Goal: Task Accomplishment & Management: Use online tool/utility

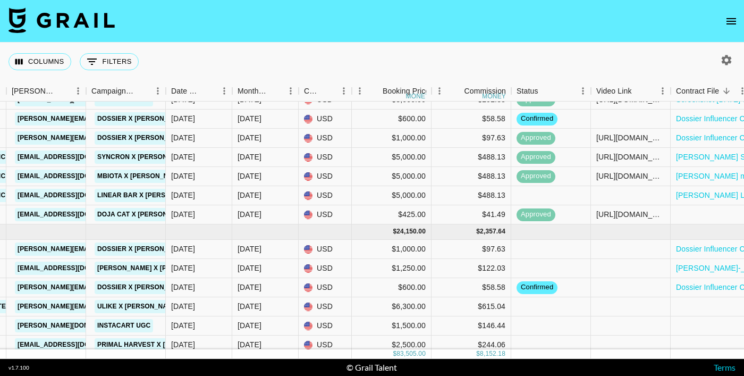
scroll to position [360, 506]
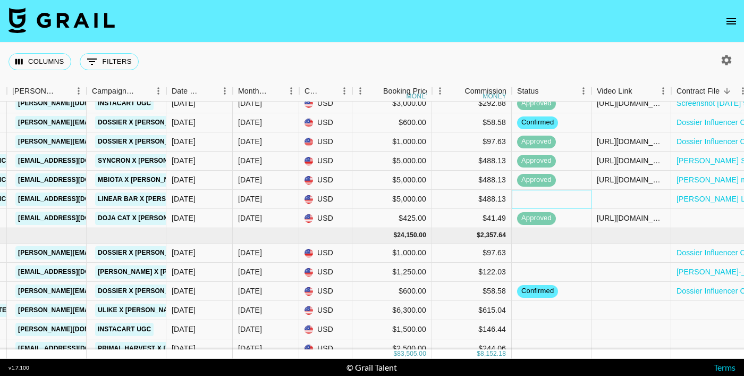
click at [546, 194] on div at bounding box center [552, 199] width 80 height 19
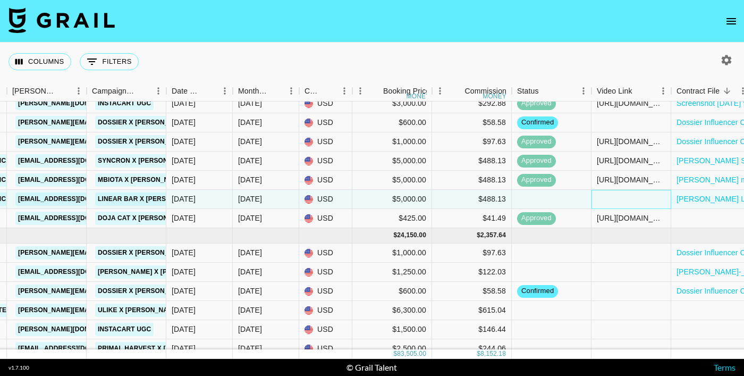
click at [635, 205] on div at bounding box center [631, 199] width 80 height 19
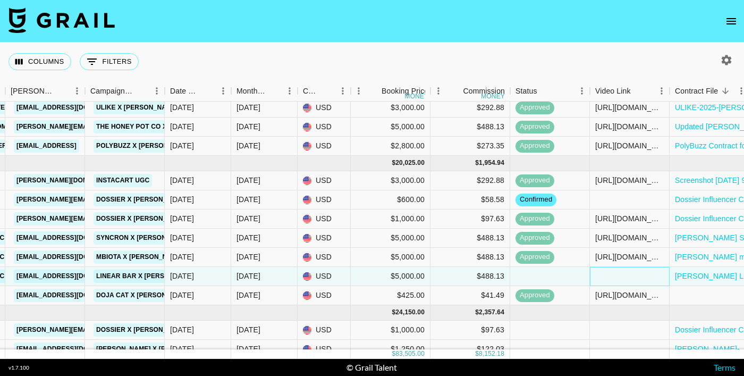
scroll to position [285, 507]
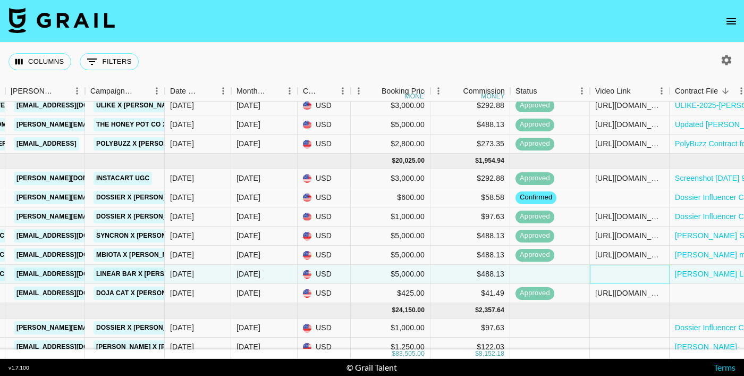
click at [625, 274] on div at bounding box center [630, 274] width 80 height 19
click at [615, 279] on div at bounding box center [630, 274] width 80 height 19
click at [613, 275] on input "text" at bounding box center [629, 273] width 78 height 9
paste input "[URL][DOMAIN_NAME]"
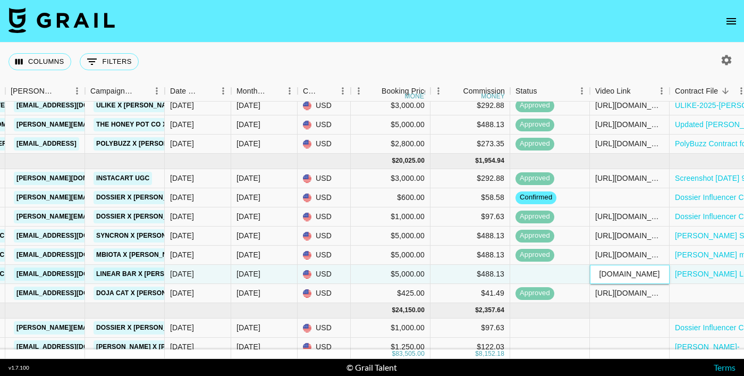
scroll to position [0, 311]
type input "[URL][DOMAIN_NAME]"
click at [663, 296] on div "[URL][DOMAIN_NAME]" at bounding box center [629, 292] width 69 height 11
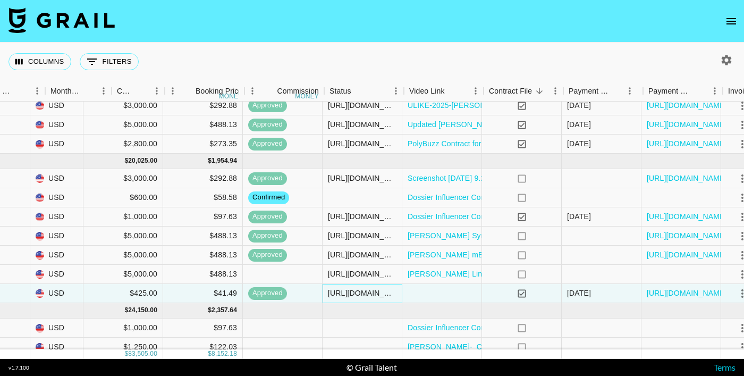
scroll to position [285, 794]
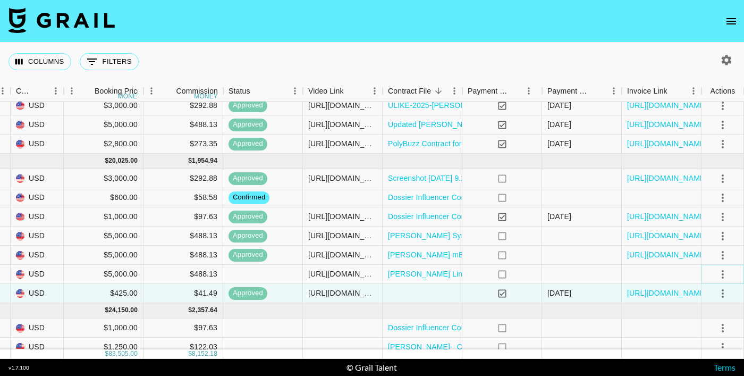
click at [725, 270] on icon "select merge strategy" at bounding box center [722, 274] width 13 height 13
click at [711, 251] on div "Approve" at bounding box center [699, 251] width 32 height 13
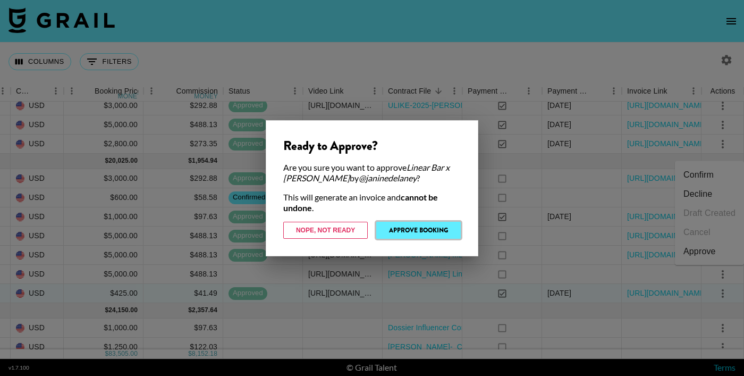
click at [417, 232] on button "Approve Booking" at bounding box center [418, 230] width 84 height 17
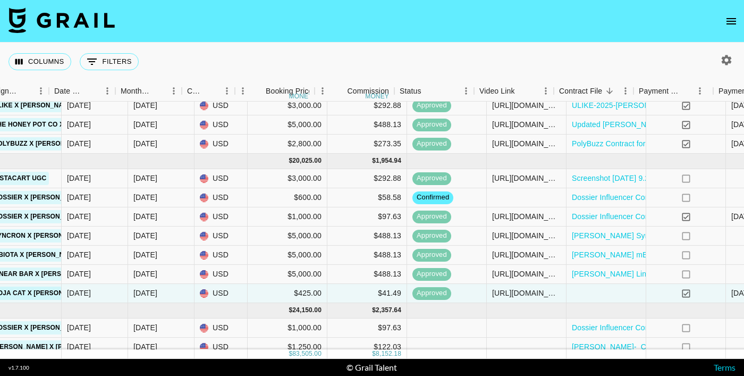
scroll to position [285, 608]
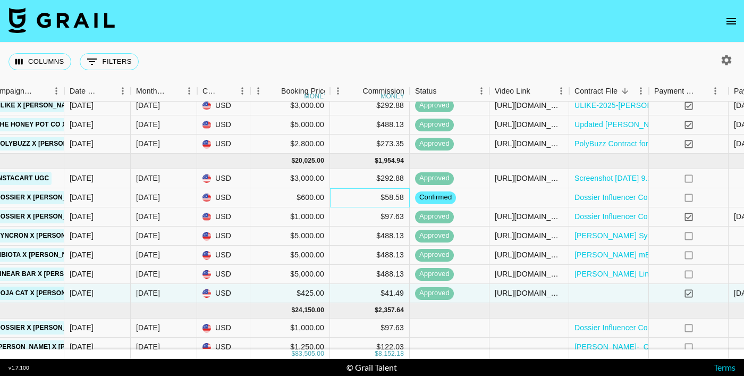
click at [396, 200] on div "$58.58" at bounding box center [370, 197] width 80 height 19
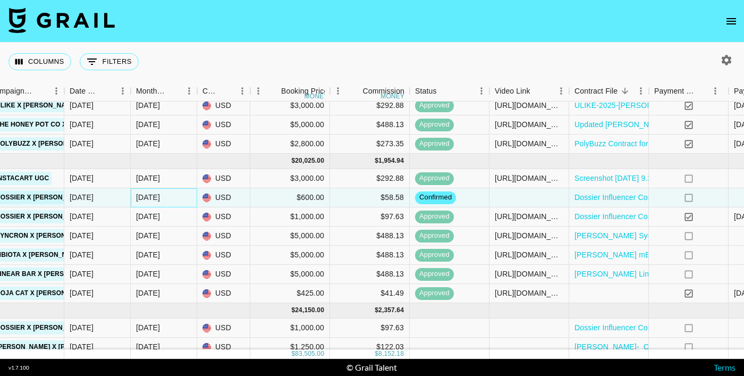
click at [174, 196] on div "[DATE]" at bounding box center [164, 197] width 66 height 19
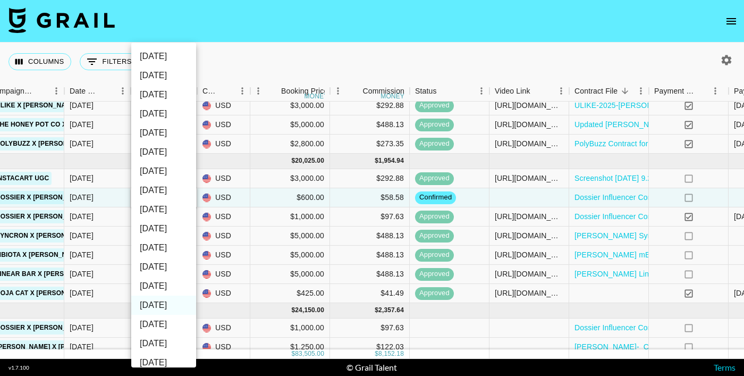
click at [171, 286] on li "[DATE]" at bounding box center [163, 285] width 65 height 19
type input "[DATE]"
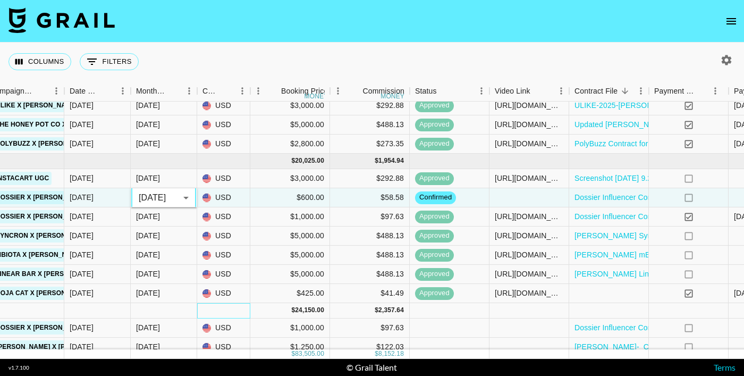
click at [211, 312] on div at bounding box center [223, 310] width 53 height 15
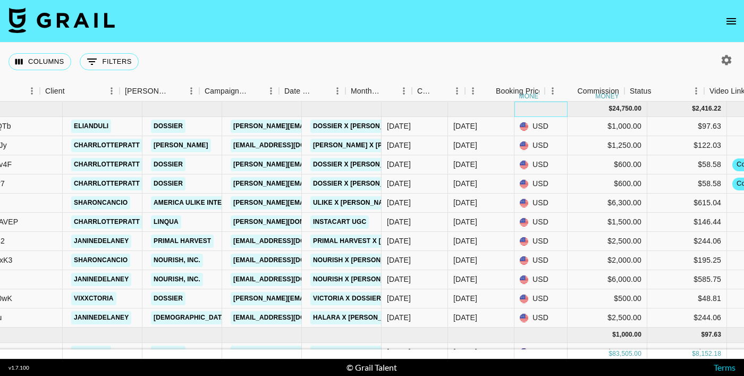
scroll to position [467, 253]
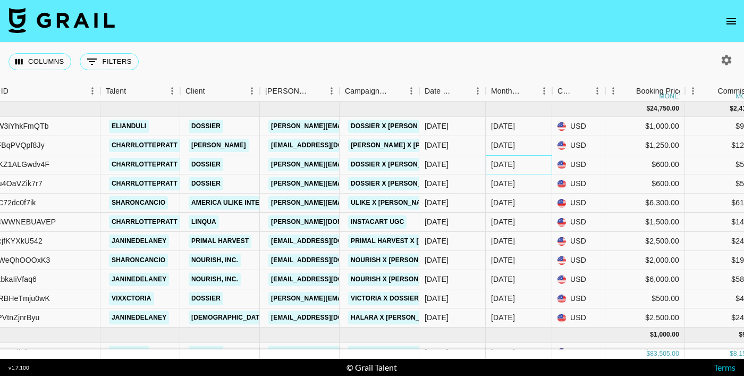
click at [506, 164] on div "[DATE]" at bounding box center [503, 164] width 24 height 11
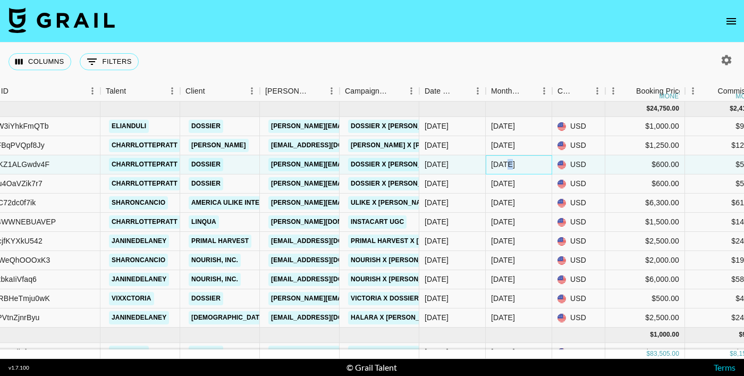
click at [506, 164] on div "[DATE]" at bounding box center [503, 164] width 24 height 11
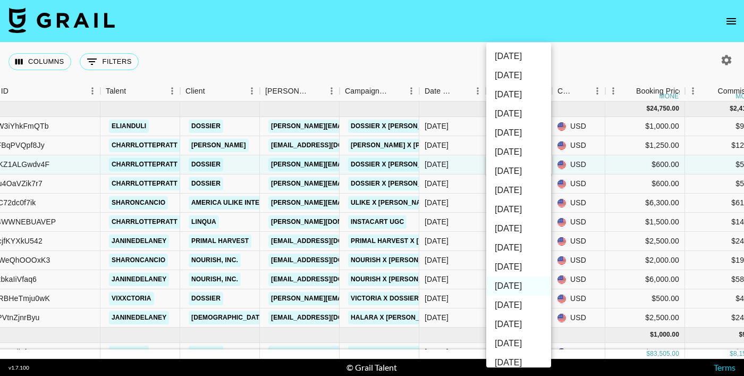
click at [522, 266] on li "[DATE]" at bounding box center [518, 266] width 65 height 19
type input "[DATE]"
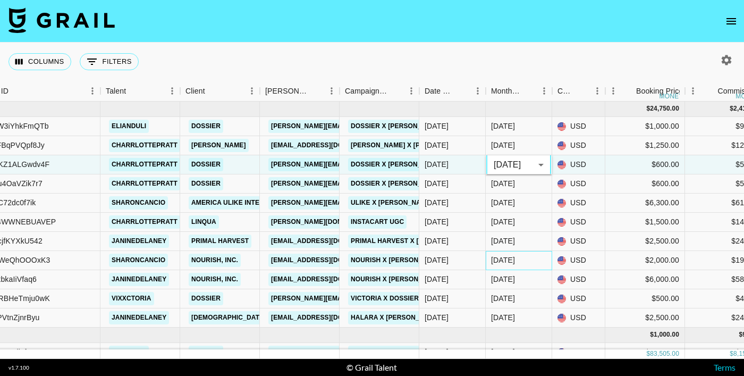
click at [489, 259] on div "[DATE]" at bounding box center [519, 260] width 66 height 19
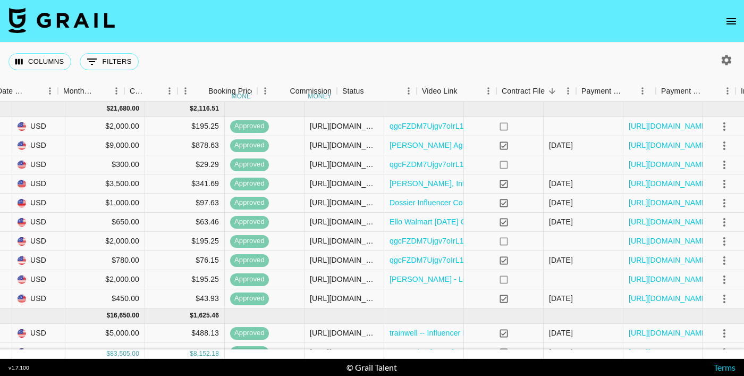
scroll to position [0, 794]
